Goal: Find specific page/section: Find specific page/section

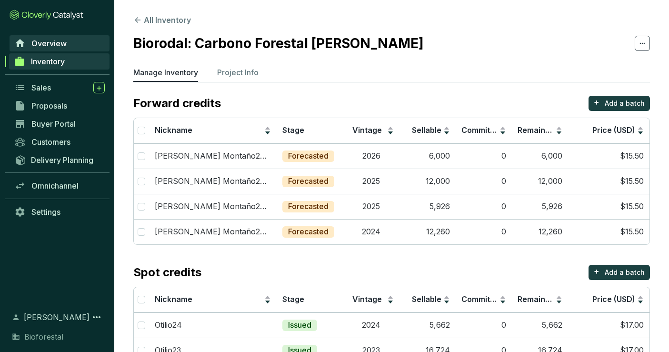
scroll to position [53, 0]
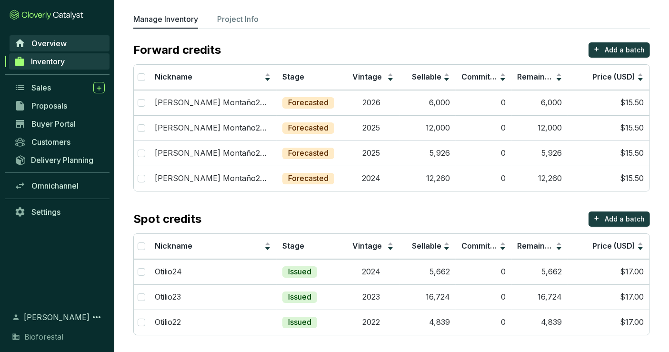
click at [74, 42] on link "Overview" at bounding box center [60, 43] width 100 height 16
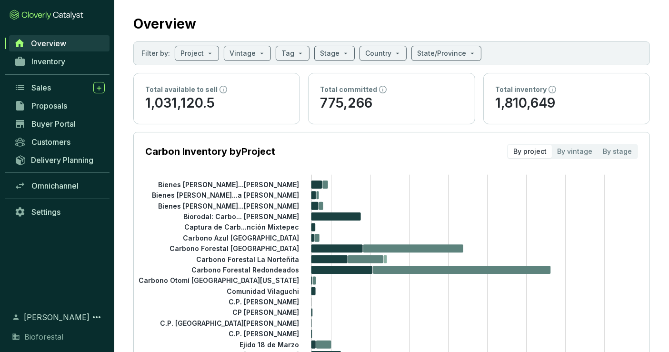
scroll to position [22, 0]
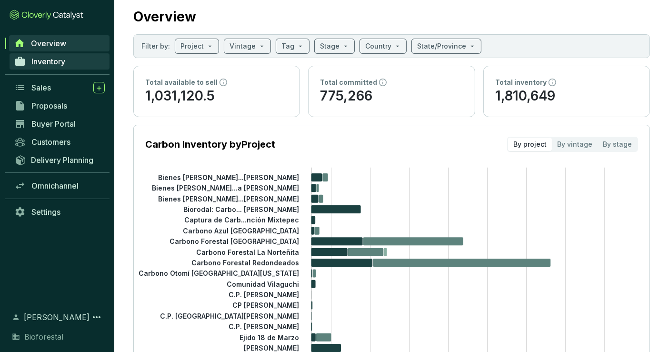
click at [57, 60] on span "Inventory" at bounding box center [48, 62] width 34 height 10
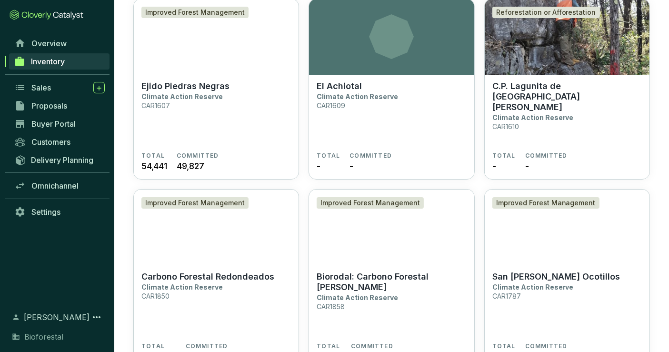
scroll to position [2186, 0]
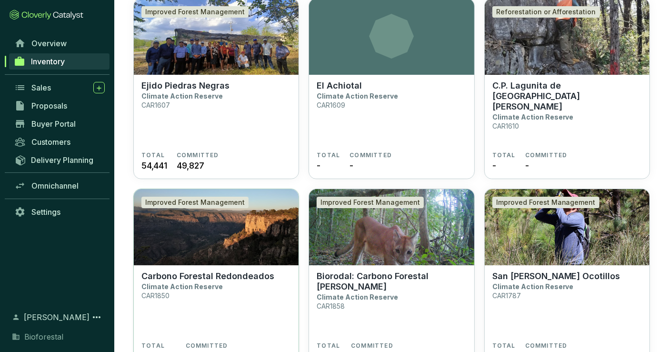
click at [275, 235] on img at bounding box center [216, 227] width 165 height 76
